Goal: Transaction & Acquisition: Purchase product/service

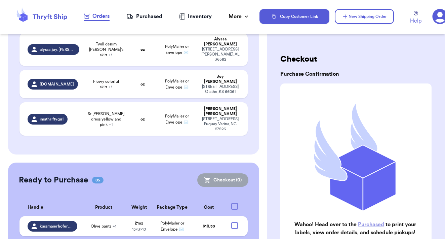
scroll to position [638, 0]
click at [235, 222] on div at bounding box center [234, 225] width 7 height 7
click at [235, 222] on input "checkbox" at bounding box center [234, 222] width 0 height 0
checkbox input "true"
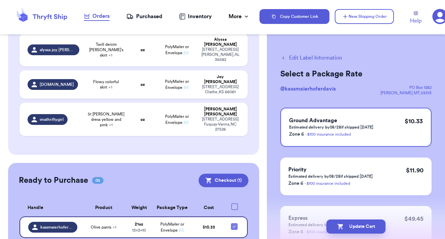
checkbox input "true"
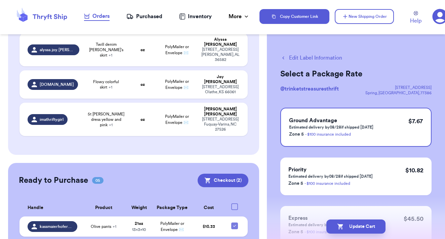
checkbox input "true"
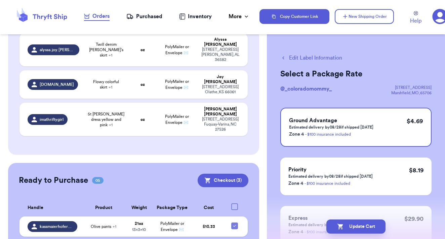
checkbox input "true"
click at [232, 173] on button "Checkout ( 4 )" at bounding box center [223, 179] width 51 height 13
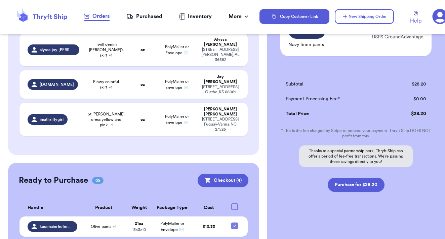
scroll to position [209, 0]
click at [365, 185] on button "Purchase for $28.20" at bounding box center [356, 185] width 57 height 14
checkbox input "false"
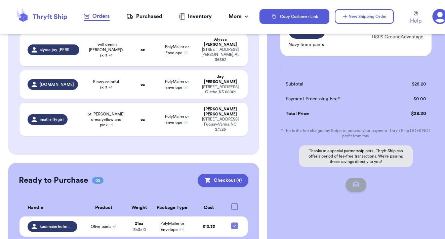
checkbox input "false"
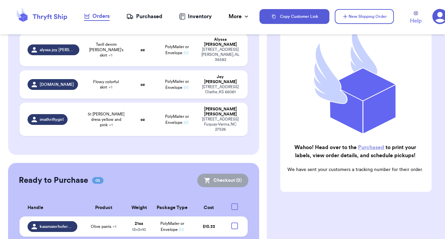
scroll to position [541, 0]
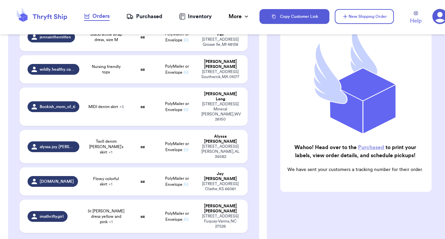
click at [368, 148] on link "Purchased" at bounding box center [371, 147] width 26 height 5
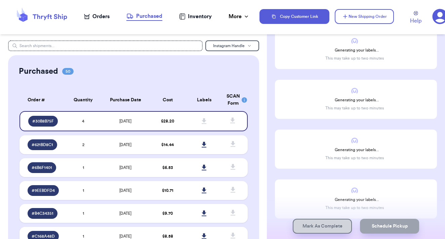
scroll to position [58, 0]
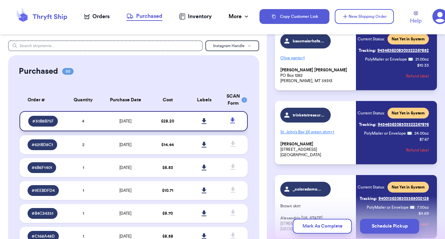
click at [202, 124] on icon at bounding box center [204, 121] width 5 height 6
